Goal: Information Seeking & Learning: Check status

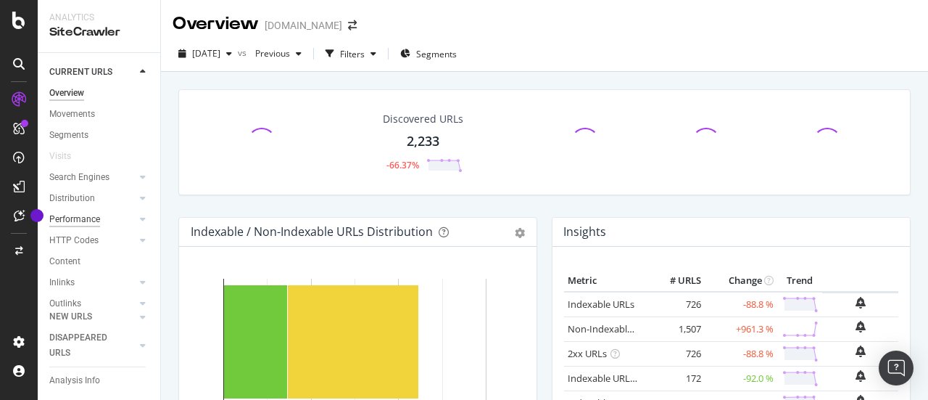
click at [80, 223] on div "Performance" at bounding box center [74, 219] width 51 height 15
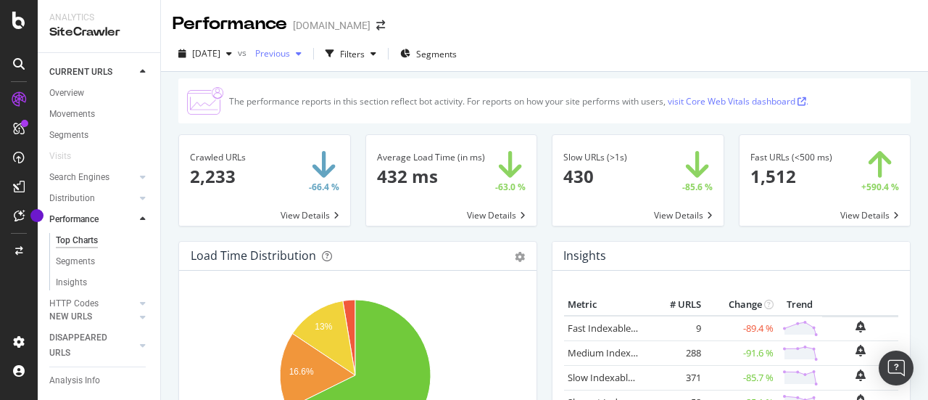
click at [307, 57] on div "button" at bounding box center [298, 53] width 17 height 9
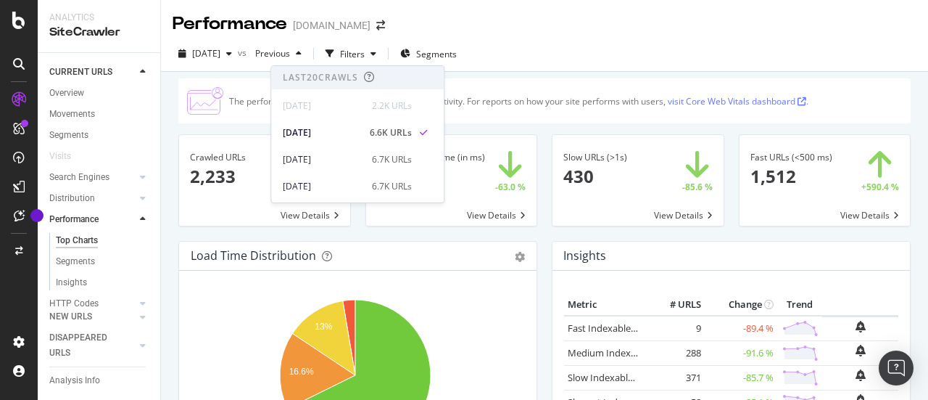
click at [176, 80] on div "The performance reports in this section reflect bot activity. For reports on ho…" at bounding box center [544, 100] width 747 height 45
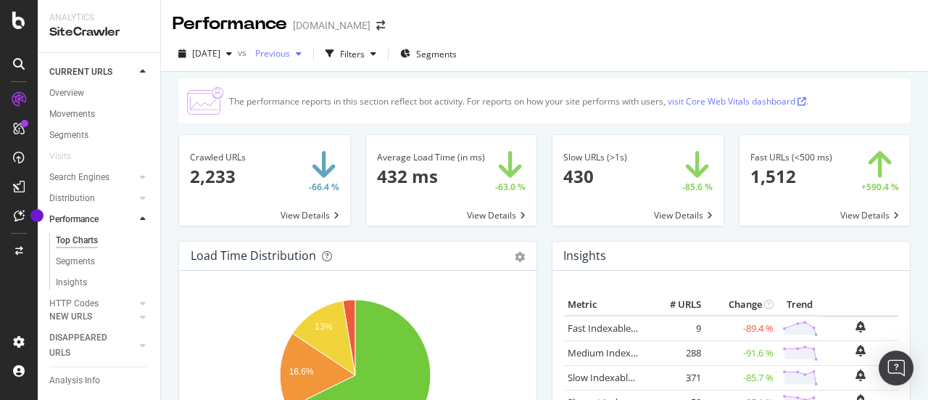
click at [290, 57] on span "Previous" at bounding box center [269, 53] width 41 height 12
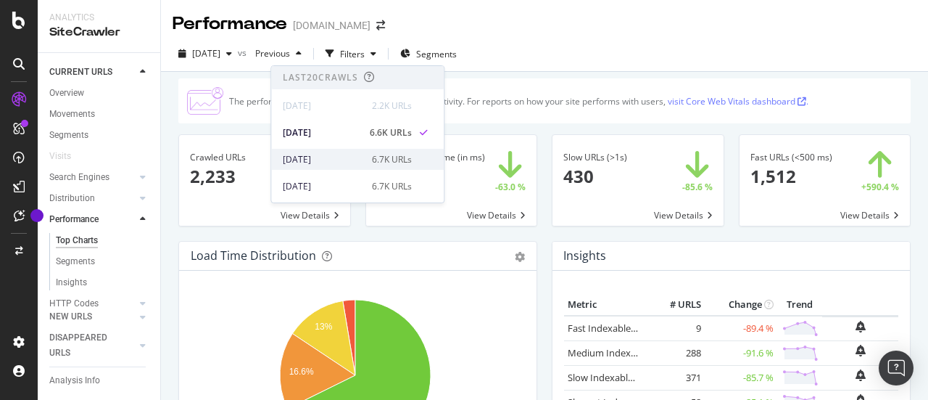
click at [346, 160] on div "[DATE]" at bounding box center [323, 159] width 80 height 13
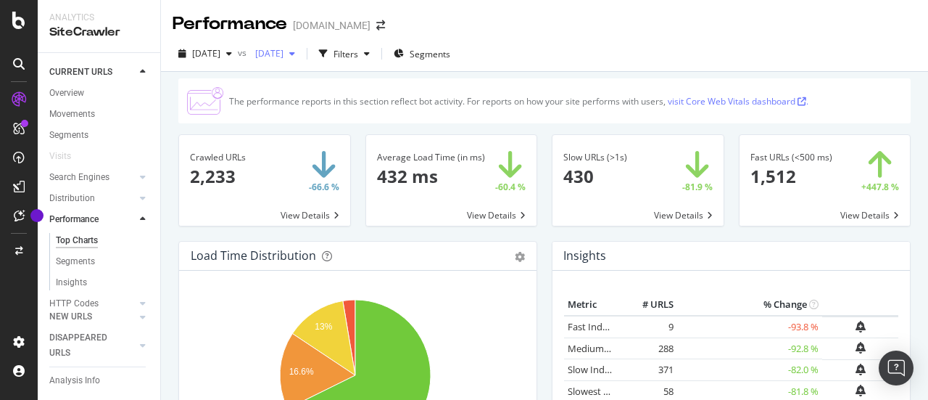
click at [284, 50] on span "[DATE]" at bounding box center [266, 53] width 34 height 12
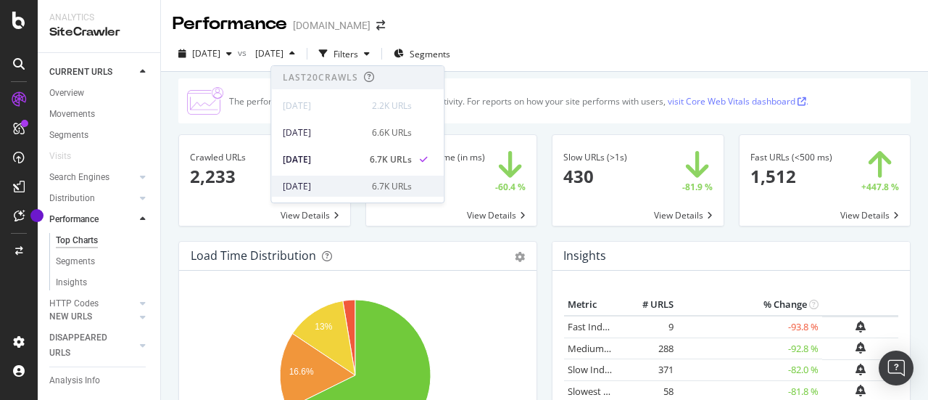
click at [337, 184] on div "[DATE]" at bounding box center [323, 186] width 80 height 13
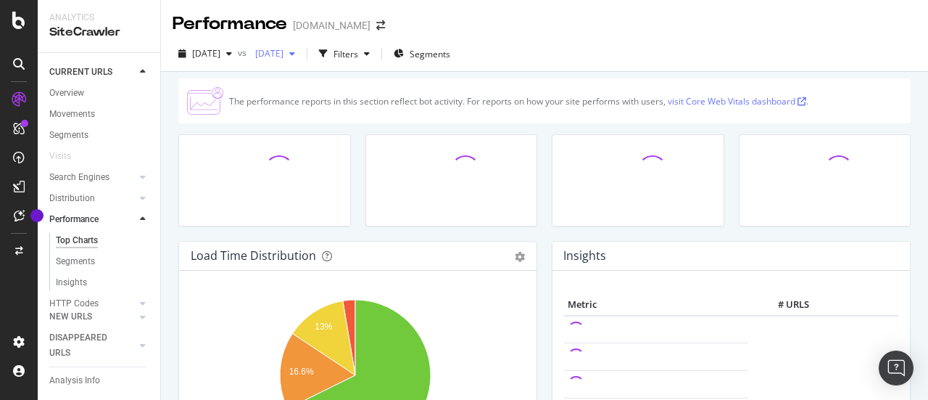
click at [301, 65] on button "[DATE]" at bounding box center [274, 53] width 51 height 23
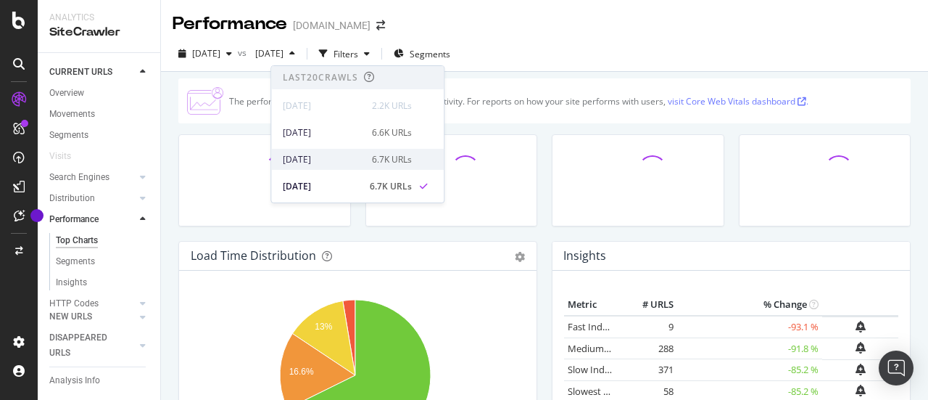
scroll to position [73, 0]
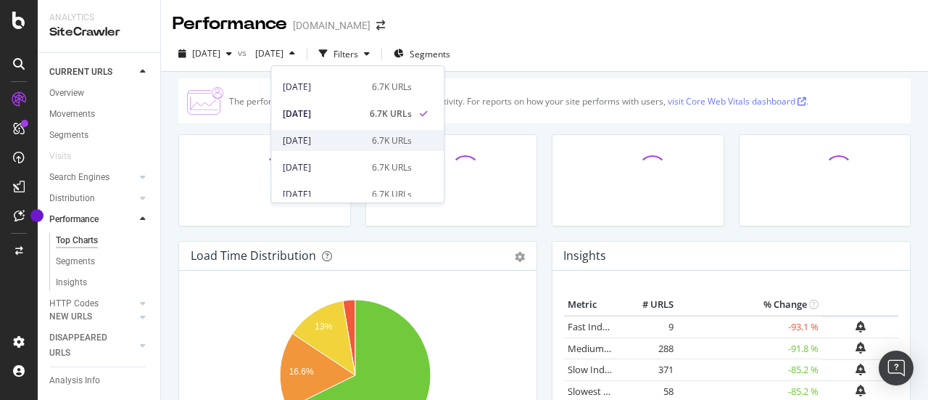
click at [341, 142] on div "[DATE]" at bounding box center [323, 140] width 80 height 13
